Goal: Transaction & Acquisition: Purchase product/service

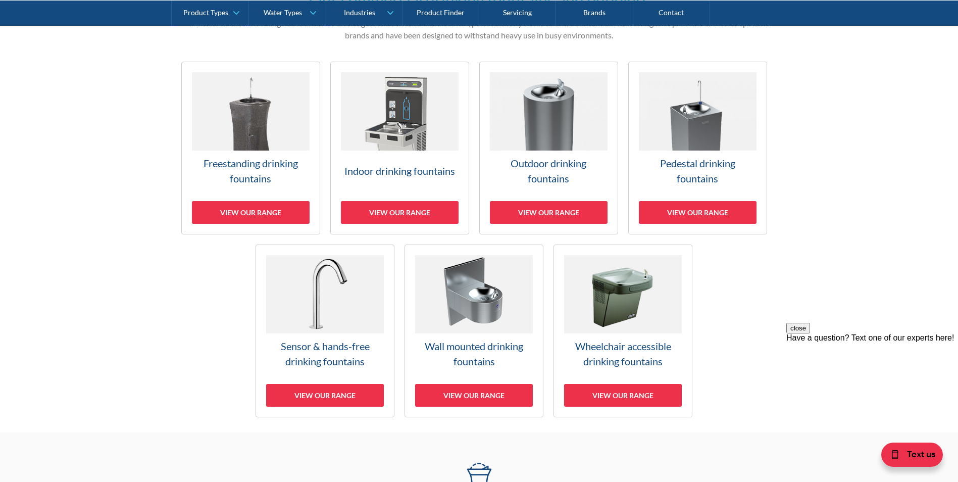
scroll to position [252, 0]
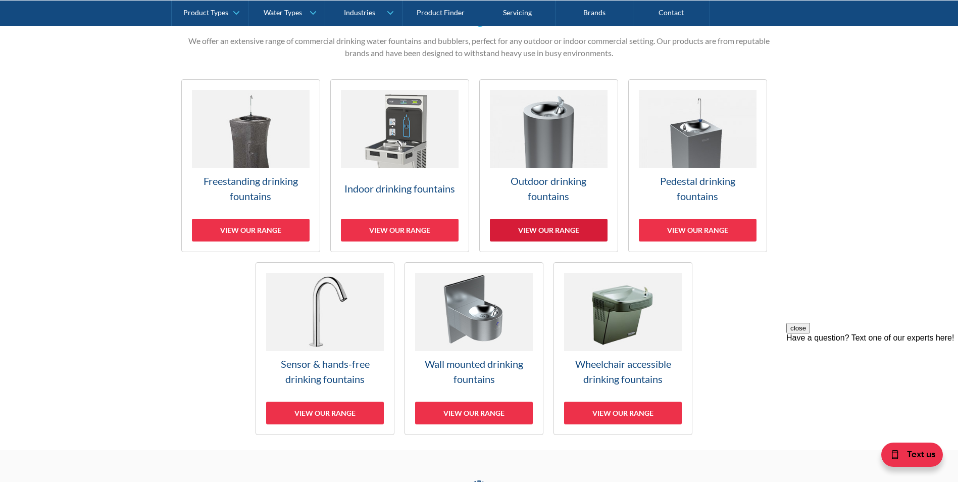
click at [562, 224] on div "View our range" at bounding box center [549, 230] width 118 height 23
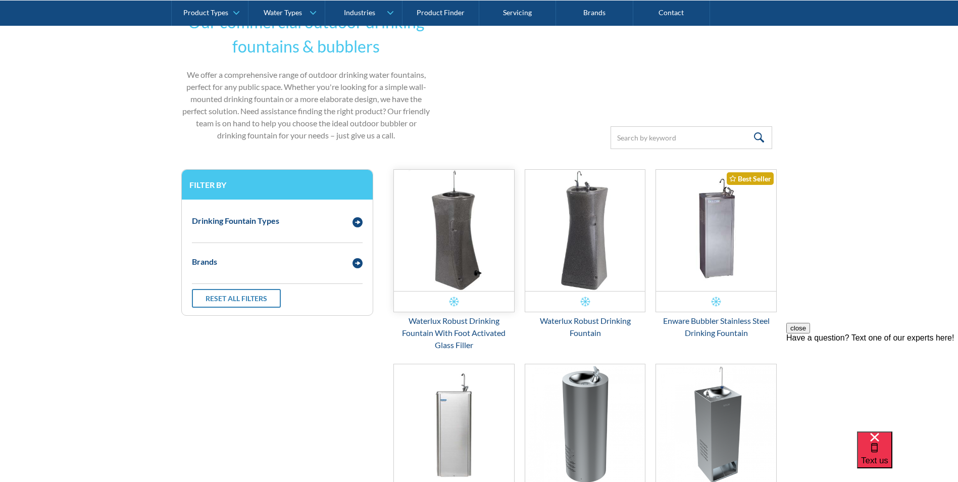
scroll to position [324, 0]
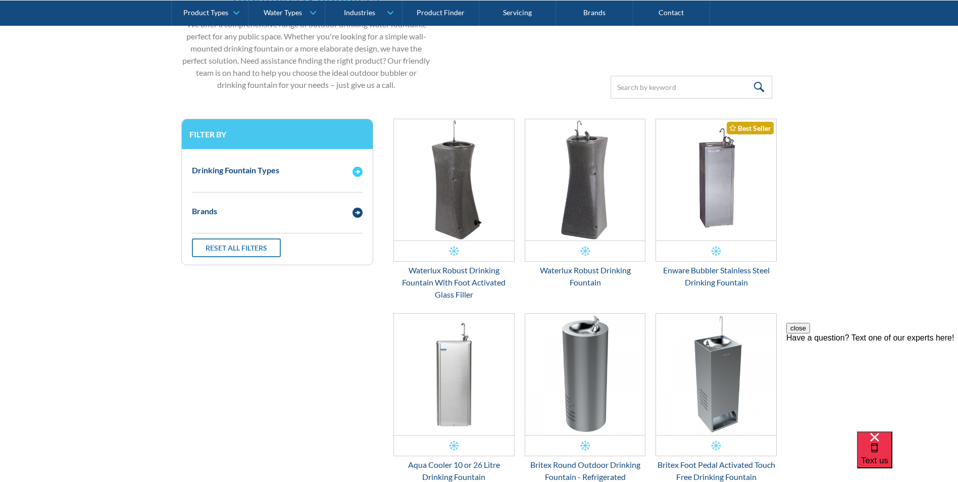
click at [286, 172] on div "Drinking Fountain Types" at bounding box center [267, 170] width 161 height 13
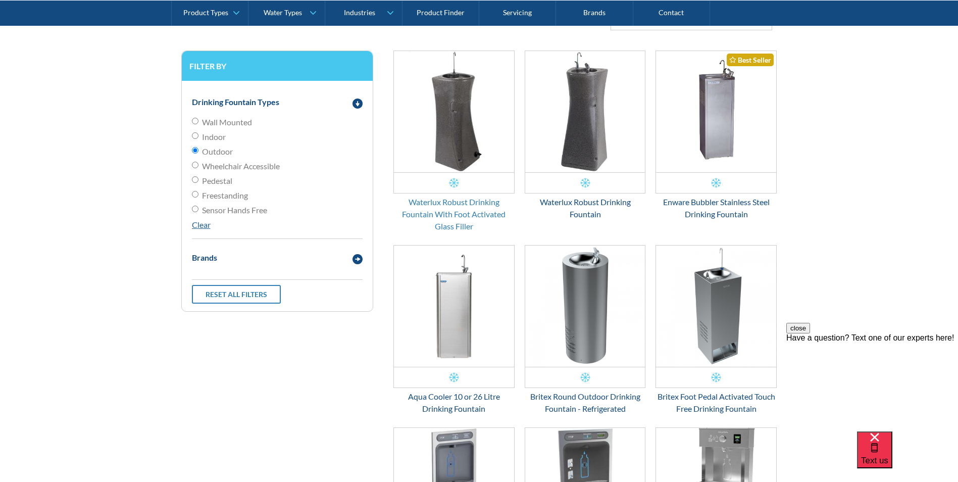
scroll to position [374, 0]
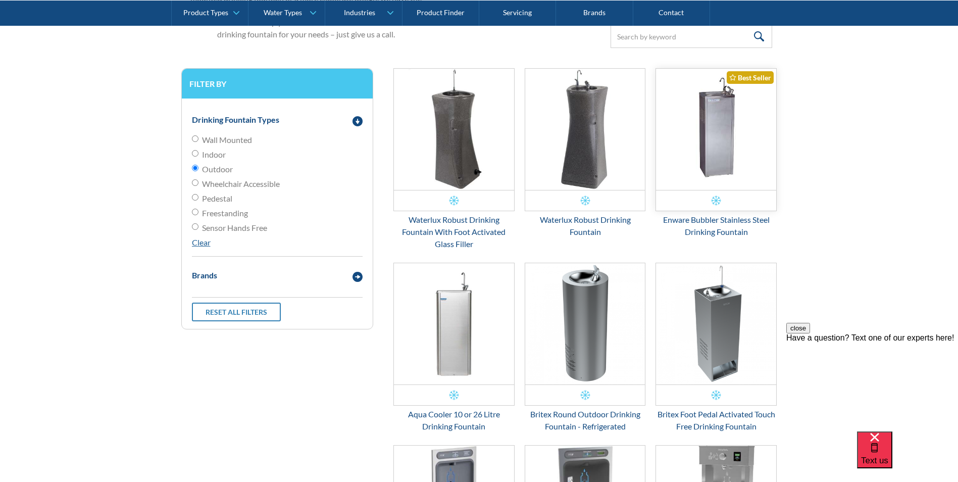
click at [702, 163] on img "Email Form 3" at bounding box center [716, 129] width 120 height 121
